Goal: Task Accomplishment & Management: Manage account settings

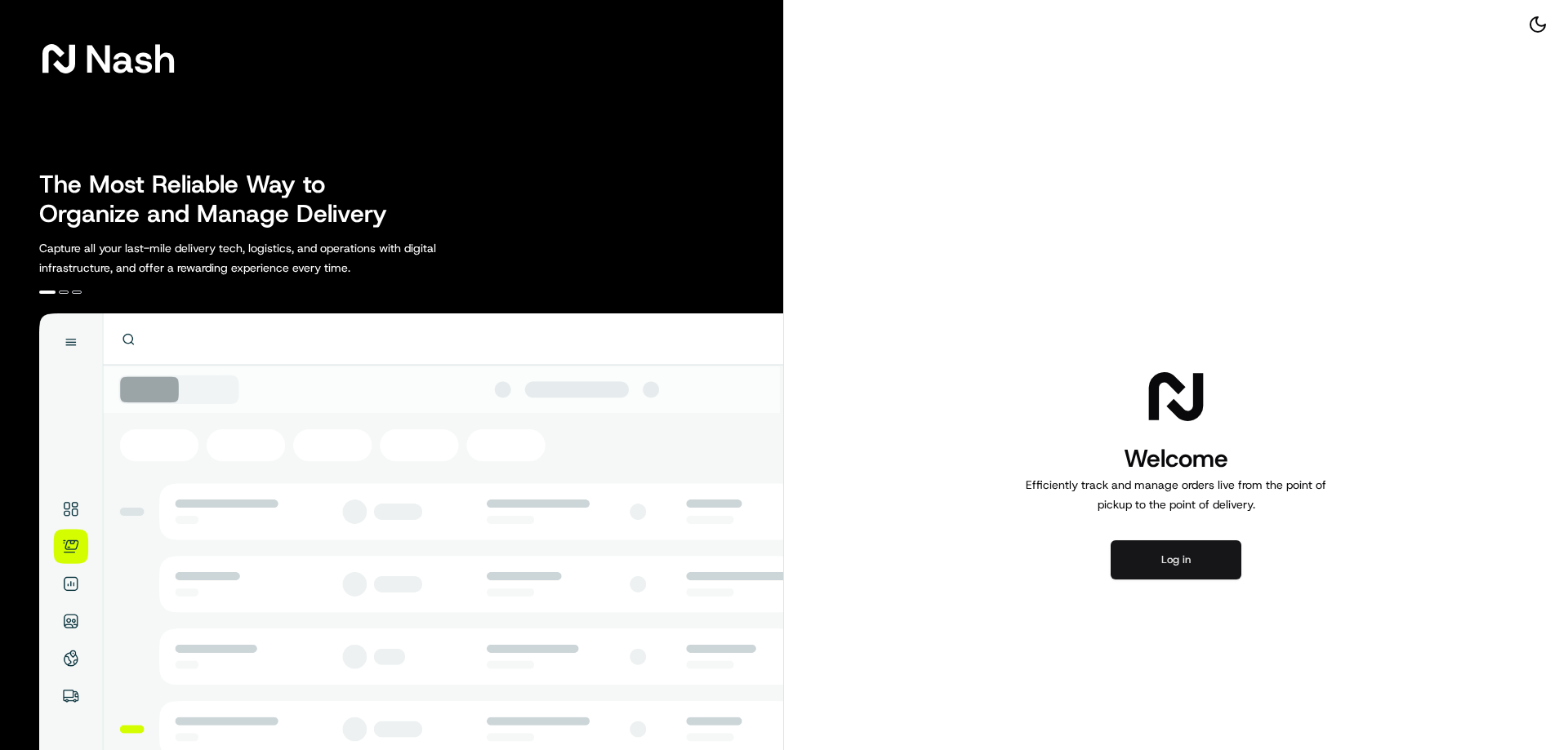
click at [1163, 564] on button "Log in" at bounding box center [1175, 559] width 130 height 39
